Goal: Find specific fact

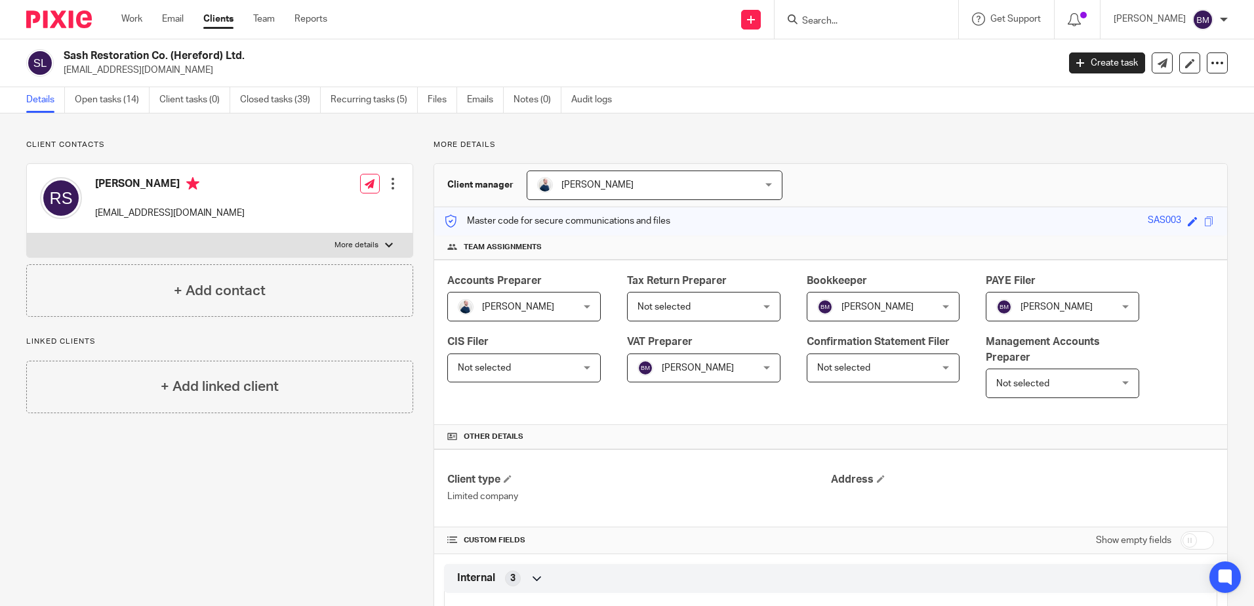
scroll to position [1571, 0]
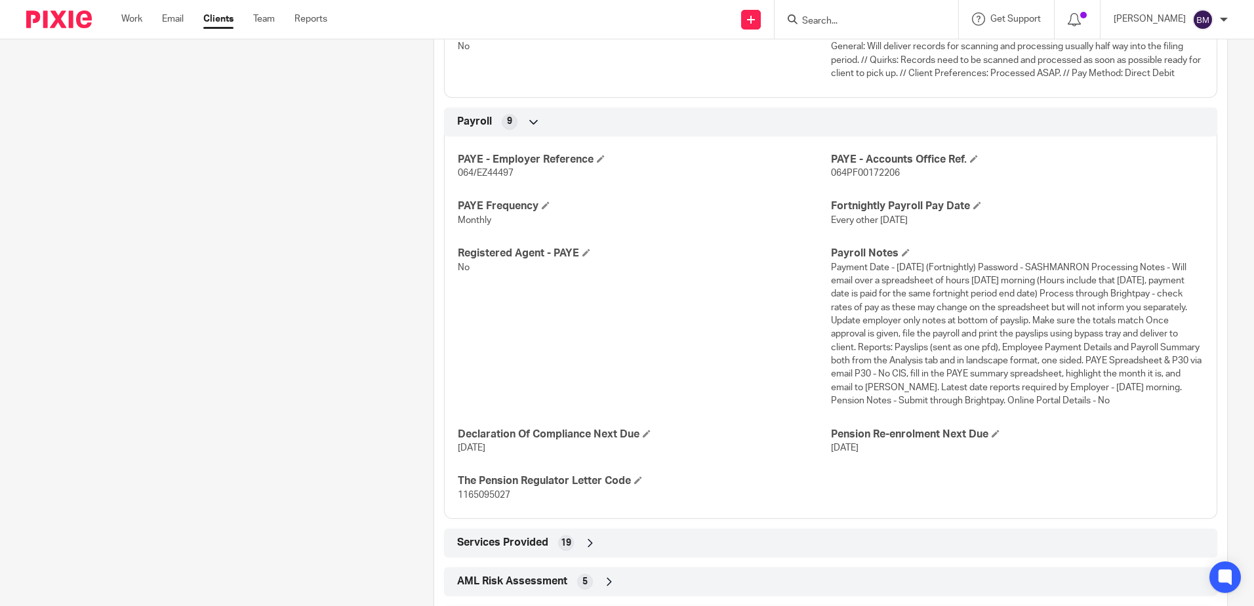
click at [895, 22] on input "Search" at bounding box center [860, 22] width 118 height 12
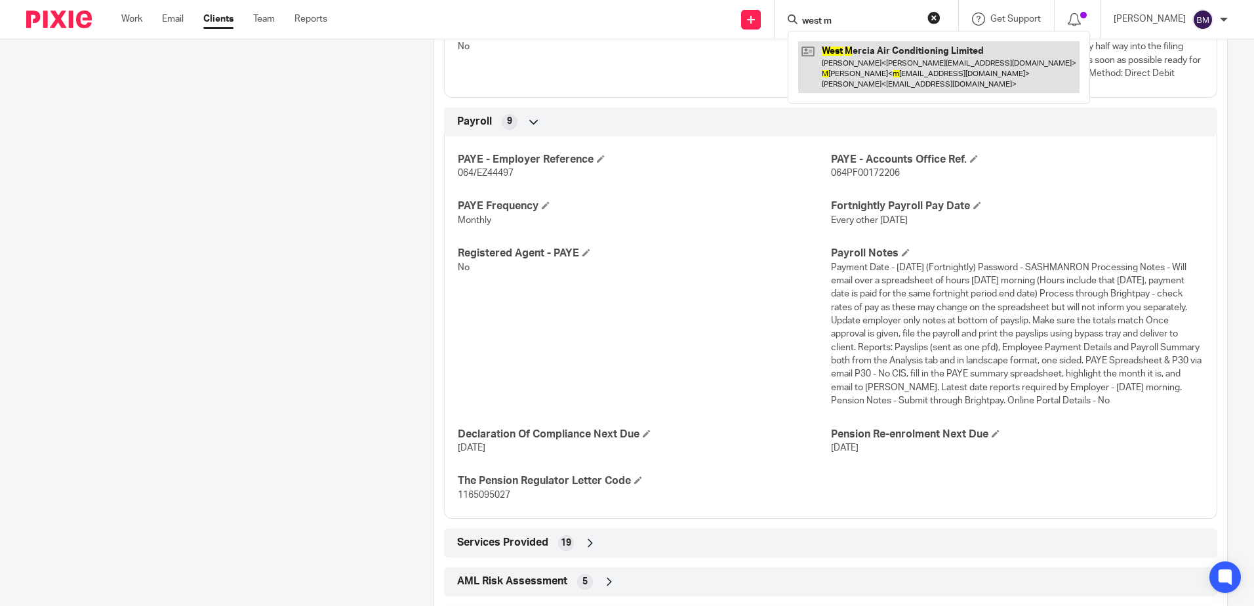
type input "west m"
click at [896, 47] on link at bounding box center [938, 67] width 281 height 52
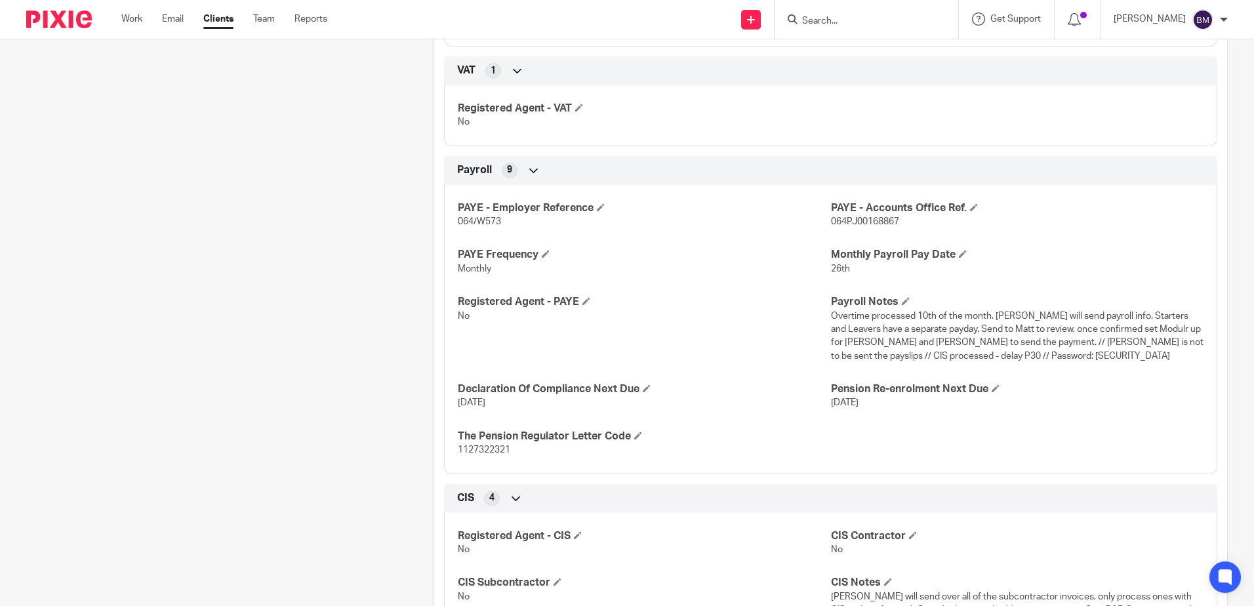
scroll to position [1180, 0]
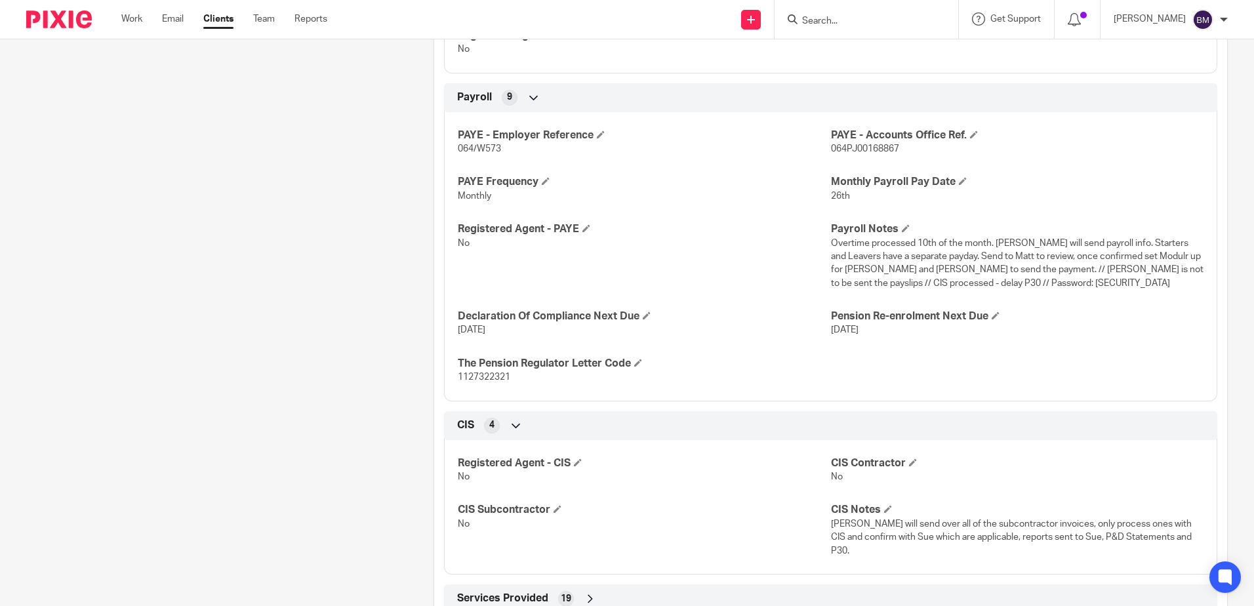
click at [1005, 283] on span "Overtime processed 10th of the month. [PERSON_NAME] will send payroll info. Sta…" at bounding box center [1017, 263] width 372 height 49
copy span "Daikinfuq100"
click at [861, 24] on input "Search" at bounding box center [860, 22] width 118 height 12
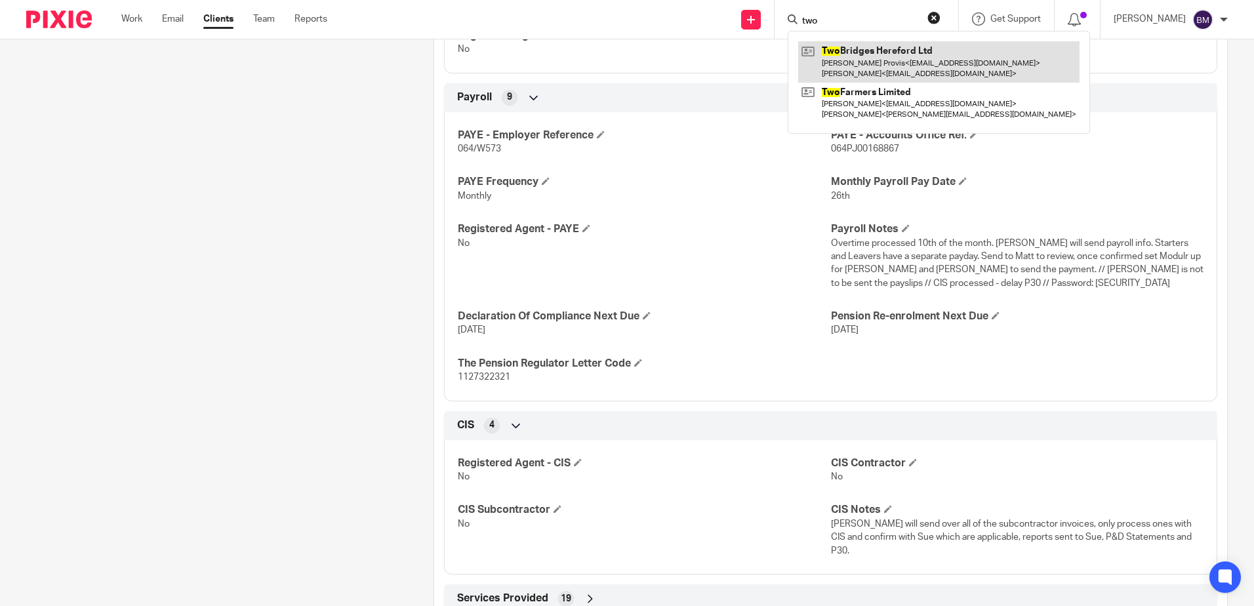
type input "two"
click at [897, 59] on link at bounding box center [938, 61] width 281 height 41
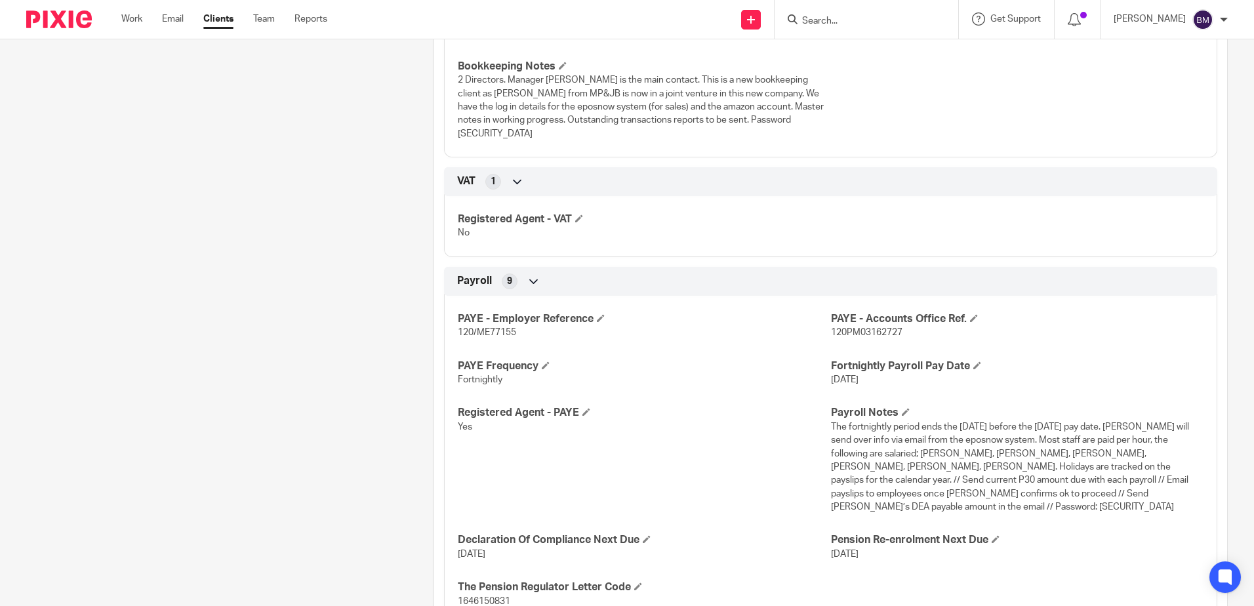
scroll to position [1363, 0]
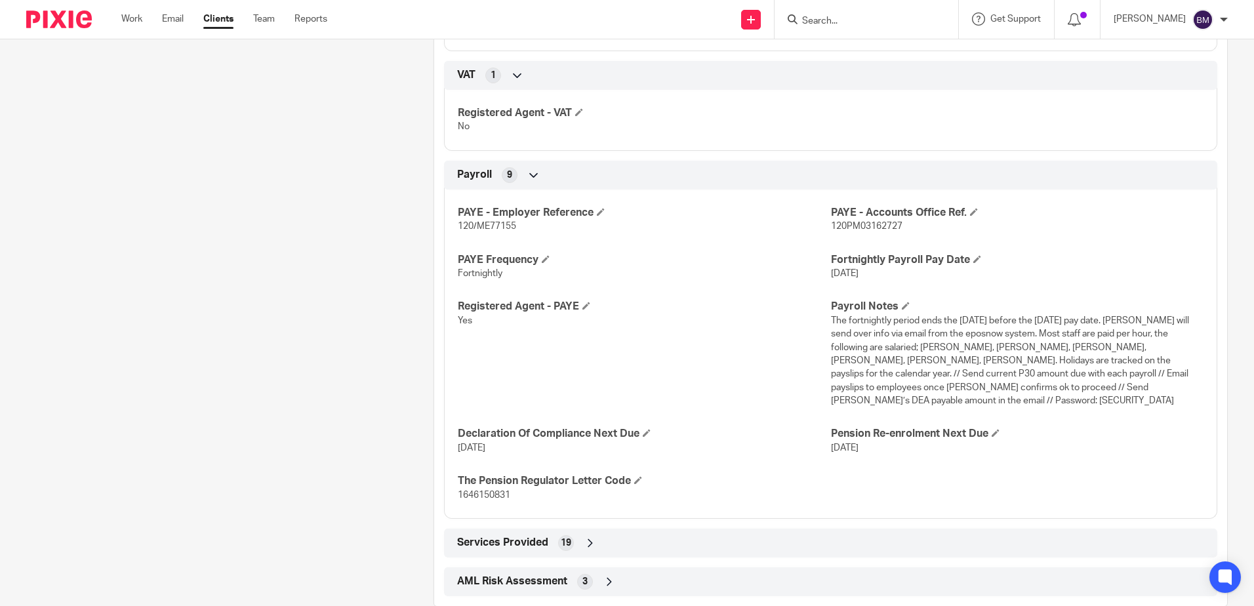
click at [1018, 380] on p "The fortnightly period ends the [DATE] before the [DATE] pay date. [PERSON_NAME…" at bounding box center [1017, 361] width 372 height 94
click at [1018, 376] on span "The fortnightly period ends the [DATE] before the [DATE] pay date. [PERSON_NAME…" at bounding box center [1010, 360] width 358 height 89
click at [1018, 376] on span "The fortnightly period ends the Sunday before the Friday pay date. Sam will sen…" at bounding box center [1010, 360] width 358 height 89
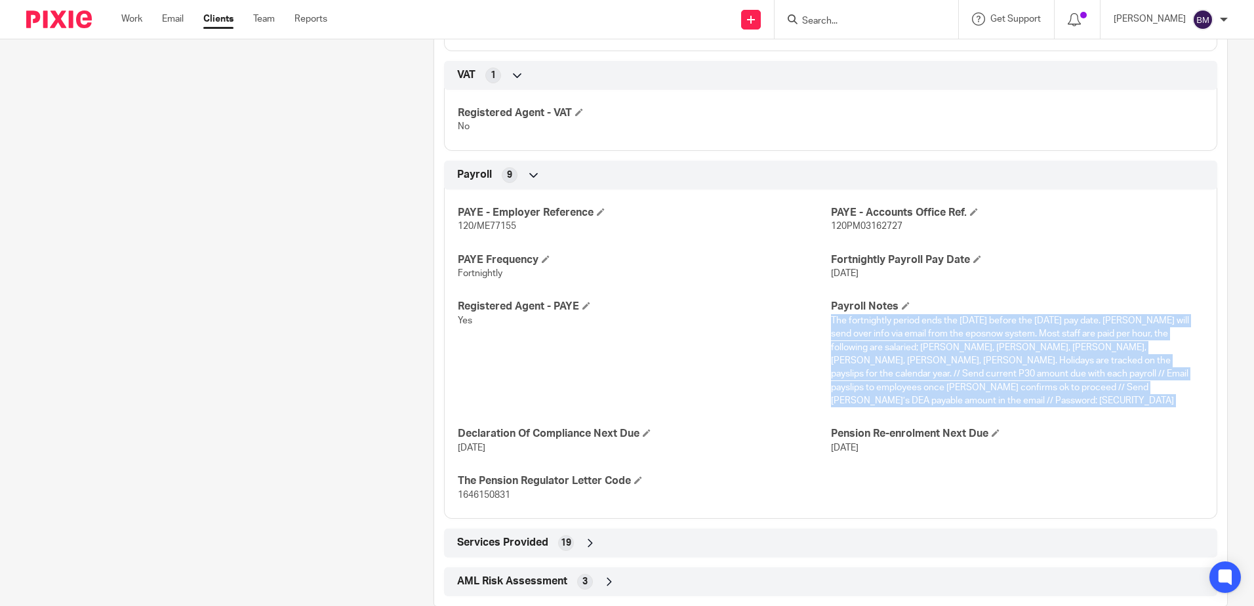
click at [1018, 376] on span "The fortnightly period ends the Sunday before the Friday pay date. Sam will sen…" at bounding box center [1010, 360] width 358 height 89
click at [1026, 376] on span "The fortnightly period ends the Sunday before the Friday pay date. Sam will sen…" at bounding box center [1010, 360] width 358 height 89
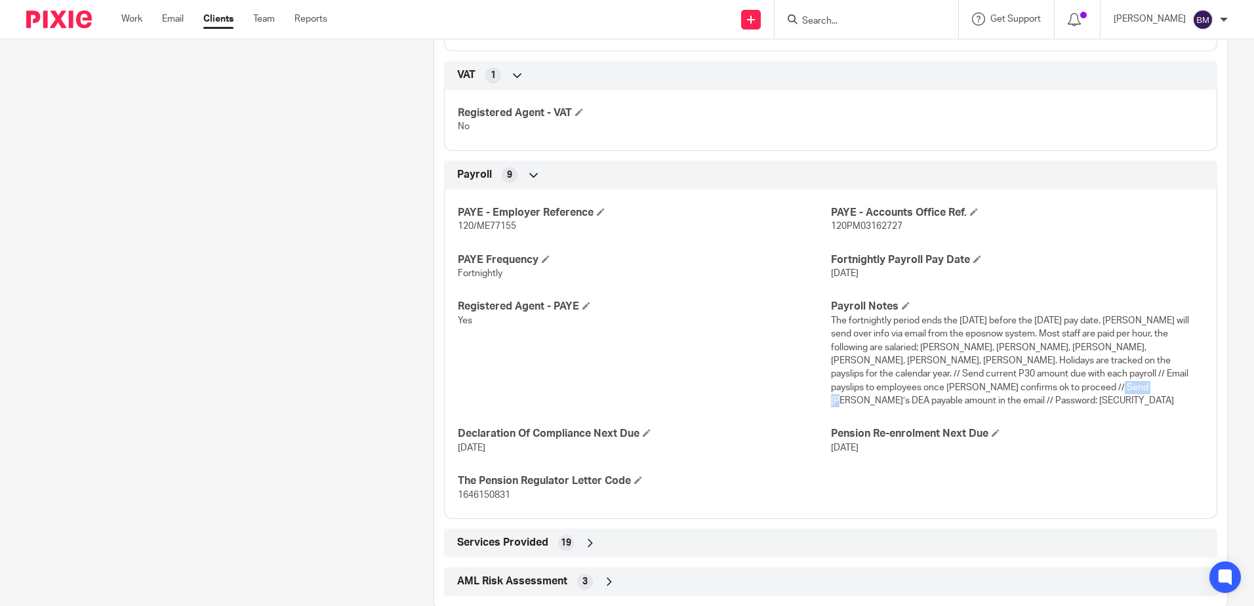
drag, startPoint x: 1033, startPoint y: 374, endPoint x: 994, endPoint y: 372, distance: 38.7
click at [994, 372] on p "The fortnightly period ends the Sunday before the Friday pay date. Sam will sen…" at bounding box center [1017, 361] width 372 height 94
copy span "npINK22-"
